Goal: Task Accomplishment & Management: Manage account settings

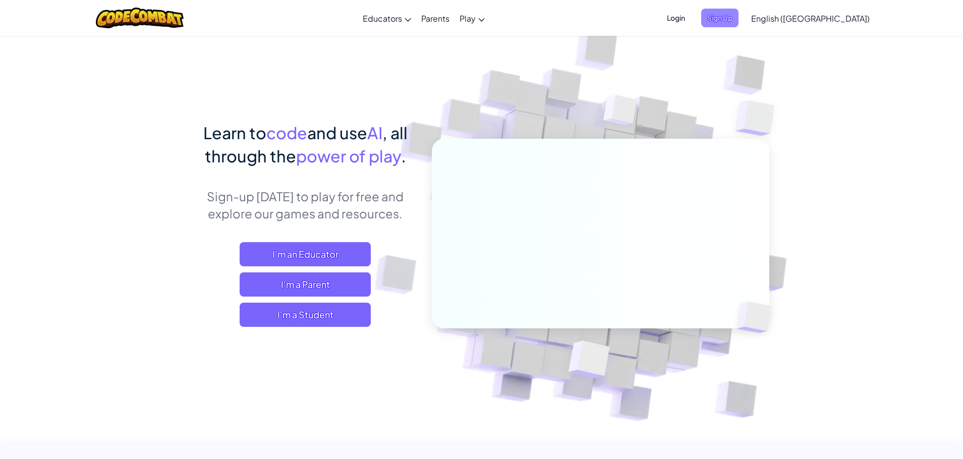
click at [739, 15] on span "Sign Up" at bounding box center [719, 18] width 37 height 19
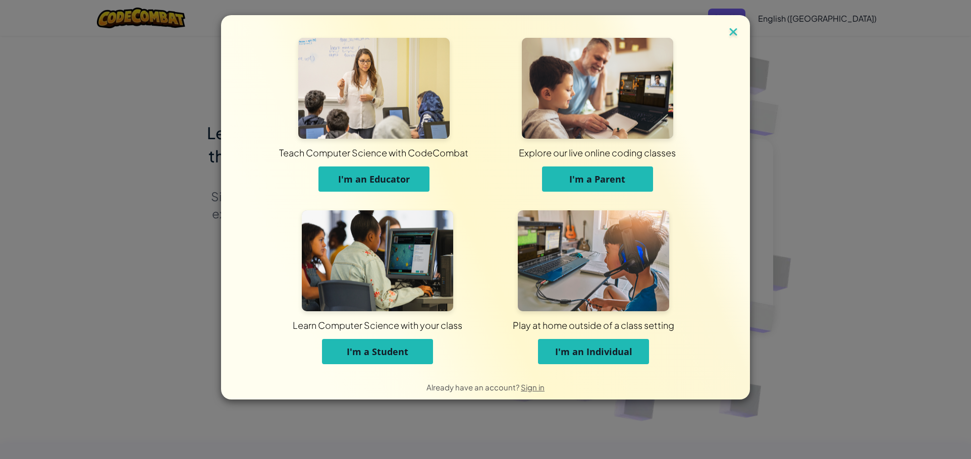
click at [732, 29] on img at bounding box center [733, 32] width 13 height 15
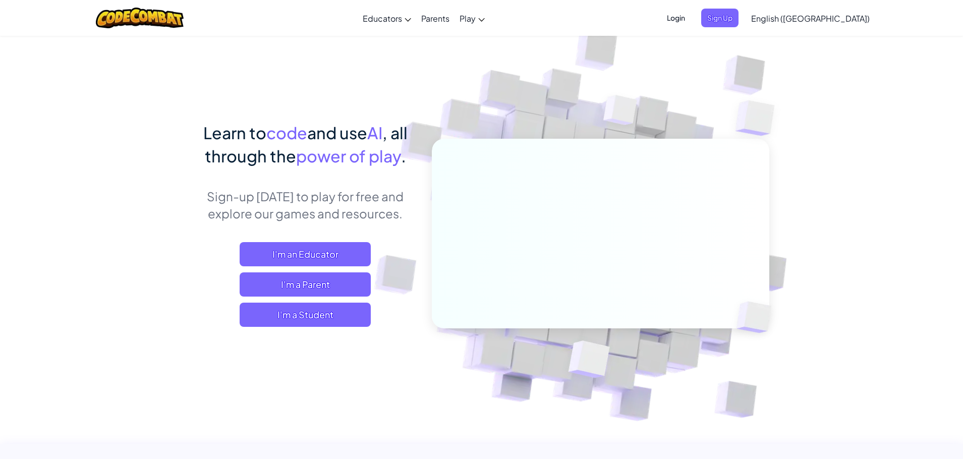
click at [691, 23] on span "Login" at bounding box center [676, 18] width 30 height 19
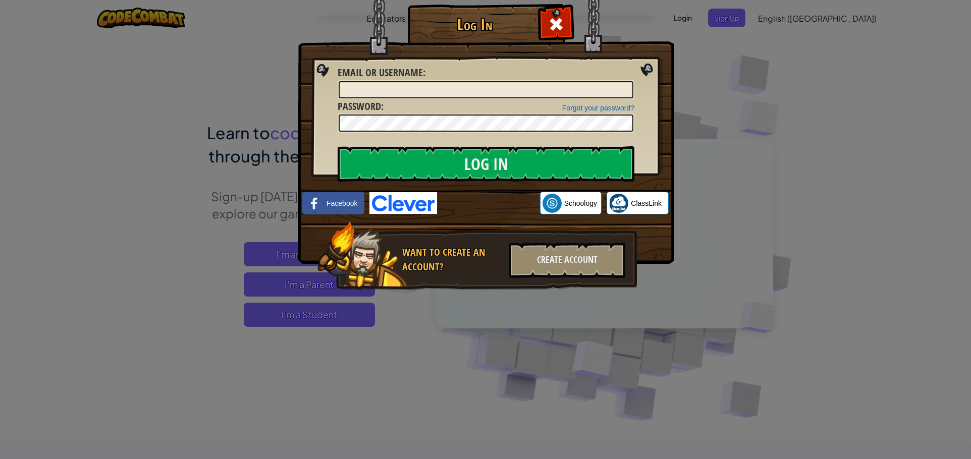
type input "BrysonF23432455"
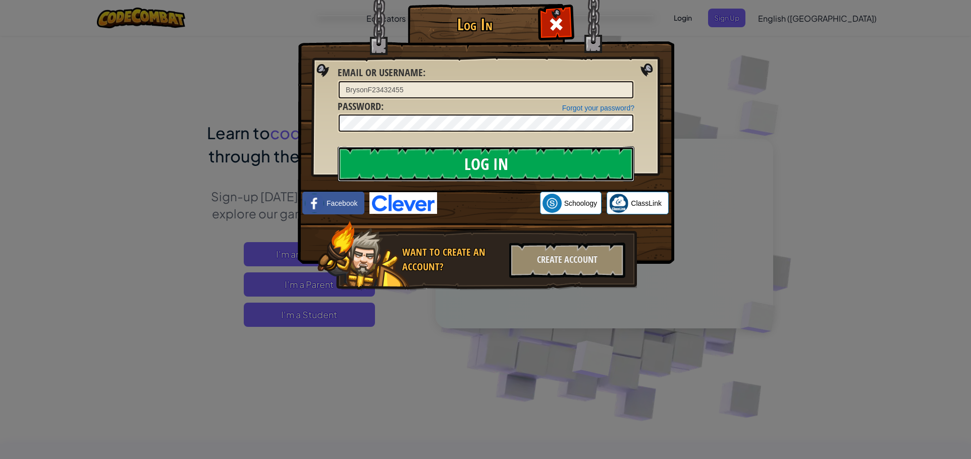
click at [548, 161] on input "Log In" at bounding box center [486, 163] width 297 height 35
